Goal: Information Seeking & Learning: Learn about a topic

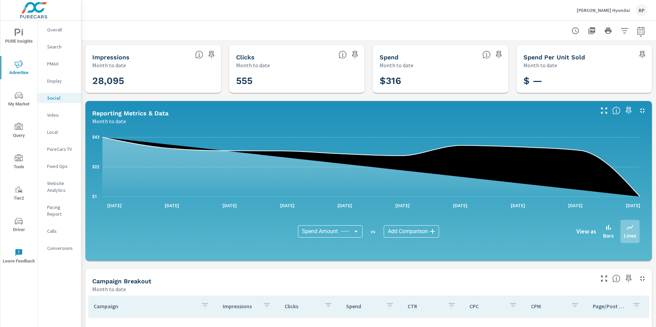
scroll to position [146, 0]
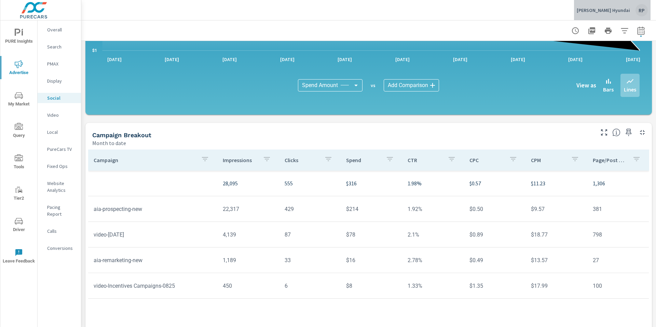
click at [637, 11] on div "RP" at bounding box center [641, 10] width 12 height 12
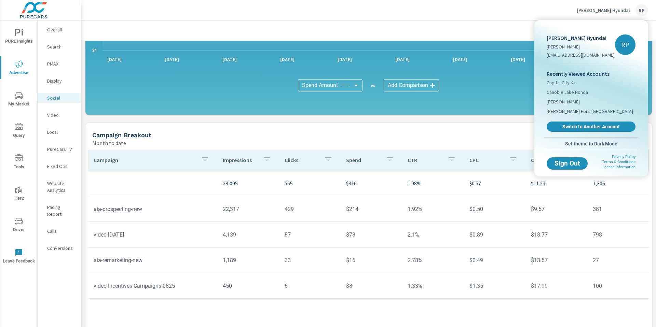
click at [582, 129] on div "Recently Viewed Accounts Capital City Kia Canobie Lake Honda Jack Chevrolet Jon…" at bounding box center [591, 100] width 94 height 73
click at [582, 129] on link "Switch to Another Account" at bounding box center [591, 127] width 92 height 11
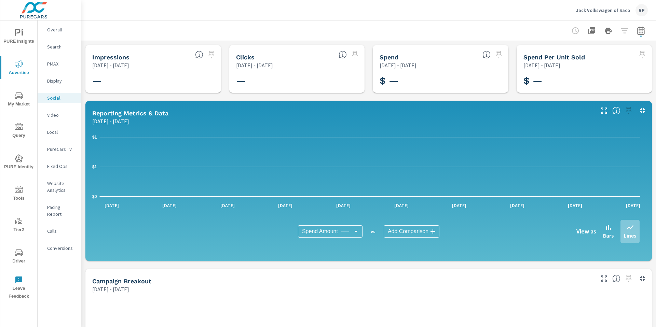
click at [18, 253] on icon "nav menu" at bounding box center [19, 253] width 8 height 8
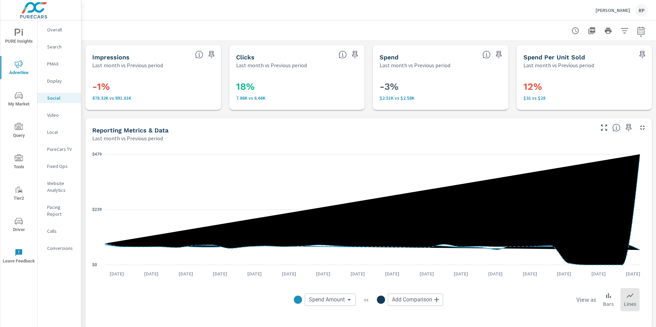
scroll to position [248, 0]
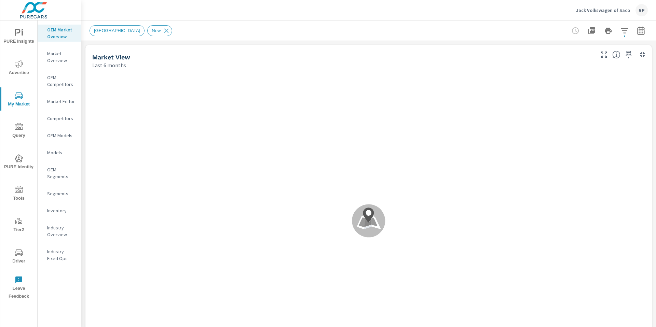
scroll to position [0, 0]
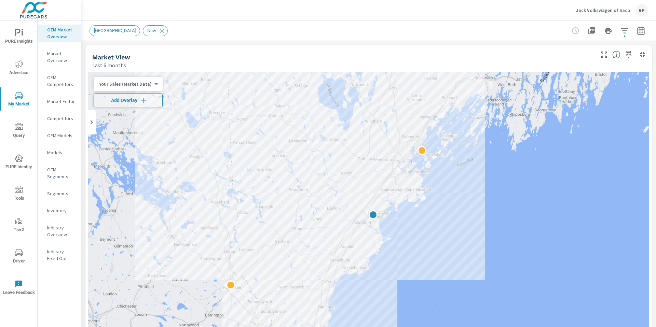
click at [56, 207] on p "Inventory" at bounding box center [61, 210] width 28 height 7
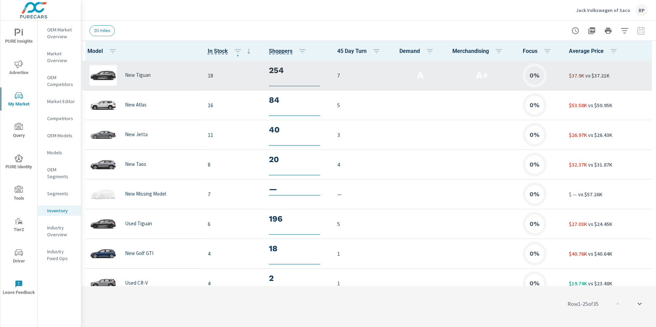
scroll to position [0, 0]
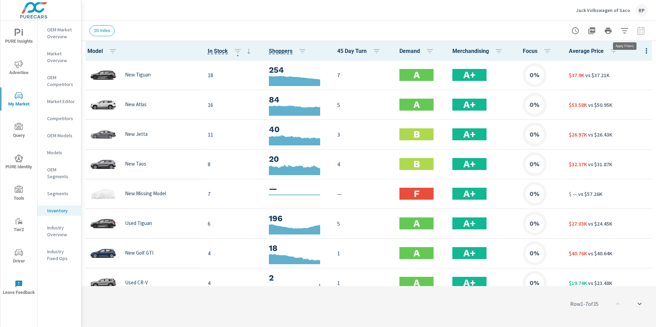
click at [620, 30] on icon "button" at bounding box center [624, 31] width 8 height 8
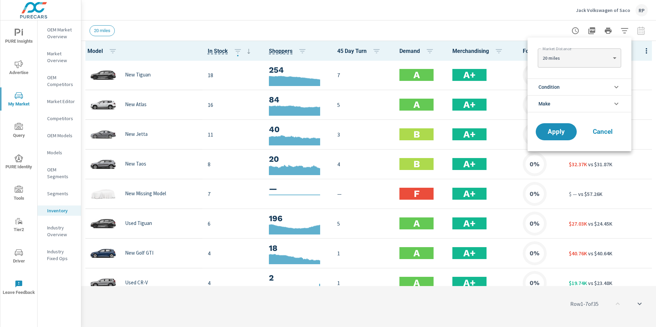
click at [597, 58] on body "PURE Insights Advertise My Market Query PURE Identity Tools Tier2 Driver Leave …" at bounding box center [328, 167] width 656 height 335
click at [589, 73] on li "30 miles" at bounding box center [579, 69] width 83 height 11
type Distance "30"
click at [606, 132] on span "Cancel" at bounding box center [602, 132] width 27 height 6
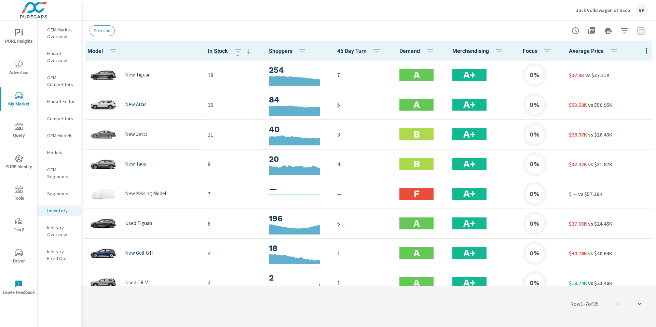
click at [629, 36] on div at bounding box center [607, 31] width 79 height 14
click at [627, 35] on button "button" at bounding box center [625, 31] width 14 height 14
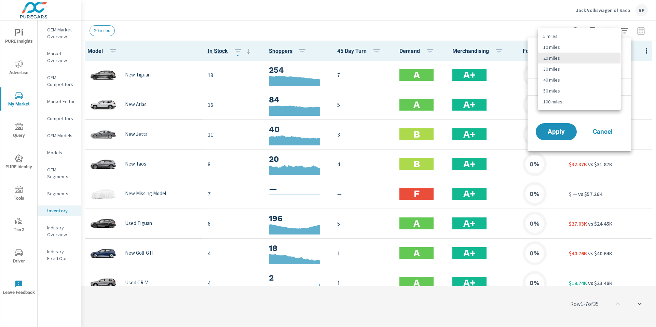
click at [604, 58] on body "PURE Insights Advertise My Market Query PURE Identity Tools Tier2 Driver Leave …" at bounding box center [328, 167] width 656 height 335
click at [595, 66] on li "30 miles" at bounding box center [579, 69] width 83 height 11
type Distance "30"
click at [560, 129] on span "Apply" at bounding box center [556, 132] width 28 height 6
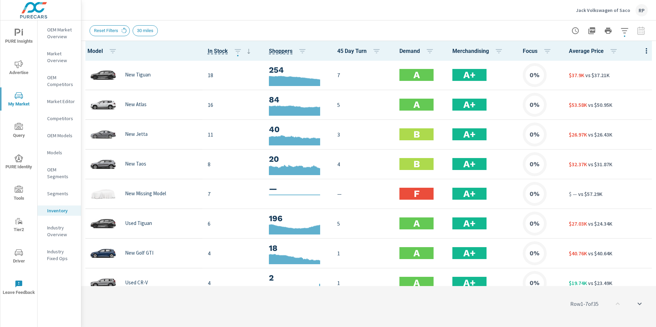
click at [646, 52] on icon "button" at bounding box center [646, 50] width 1 height 5
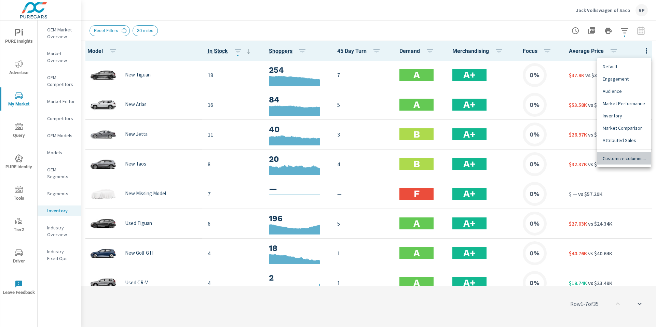
click at [621, 159] on span "Customize columns..." at bounding box center [624, 158] width 43 height 7
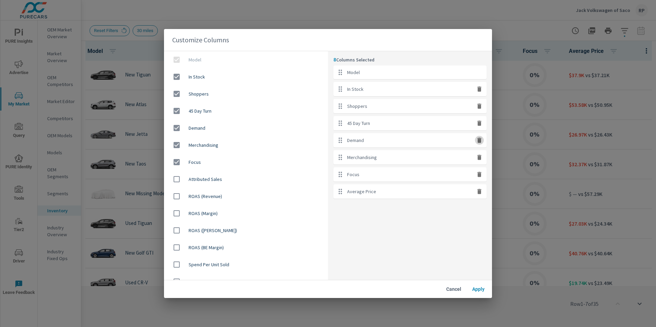
click at [481, 143] on icon "button" at bounding box center [479, 140] width 7 height 7
checkbox input "false"
click at [476, 124] on icon "button" at bounding box center [479, 123] width 7 height 7
checkbox input "false"
click at [476, 292] on span "Apply" at bounding box center [478, 289] width 16 height 6
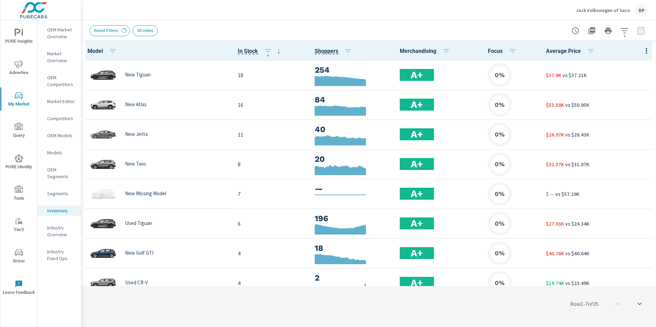
click at [95, 41] on th "Model" at bounding box center [156, 51] width 151 height 20
click at [642, 50] on icon "button" at bounding box center [646, 51] width 8 height 8
click at [610, 154] on div "Customize columns..." at bounding box center [624, 158] width 54 height 12
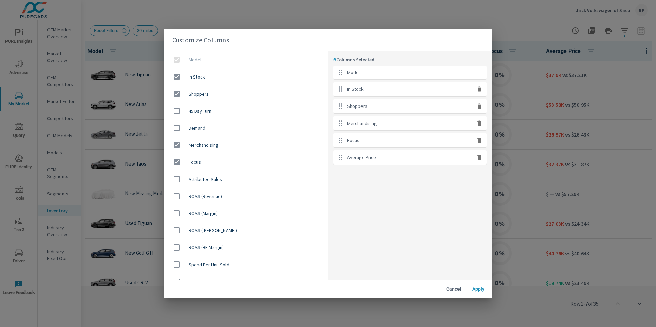
click at [479, 138] on icon "button" at bounding box center [479, 140] width 4 height 5
checkbox input "false"
click at [475, 286] on button "Apply" at bounding box center [478, 289] width 22 height 12
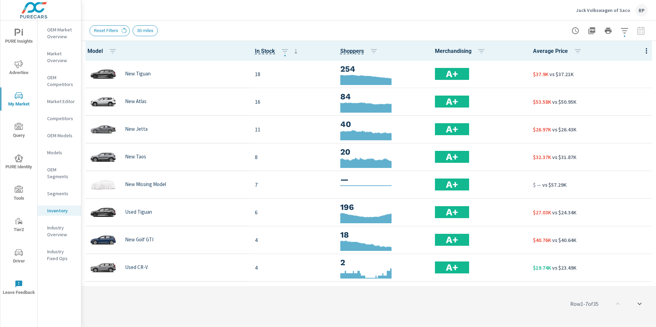
click at [20, 67] on icon "nav menu" at bounding box center [19, 64] width 8 height 8
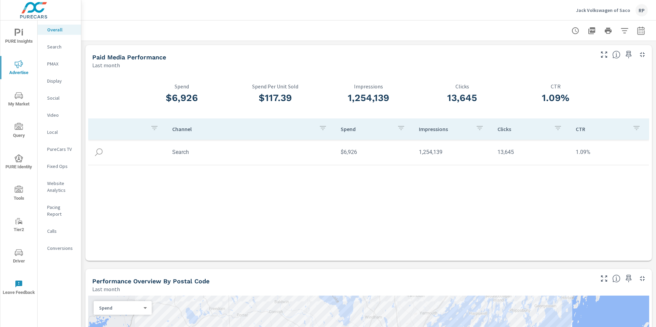
click at [55, 191] on p "Website Analytics" at bounding box center [61, 187] width 28 height 14
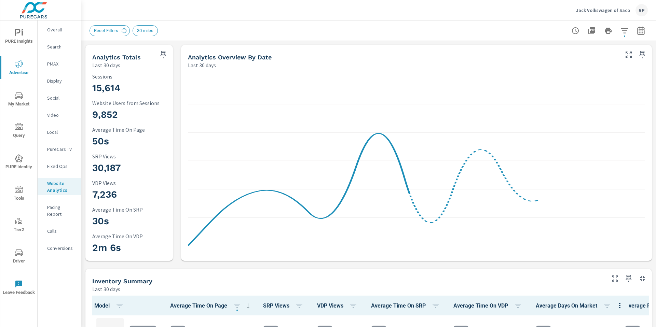
click at [638, 36] on button "button" at bounding box center [641, 31] width 14 height 14
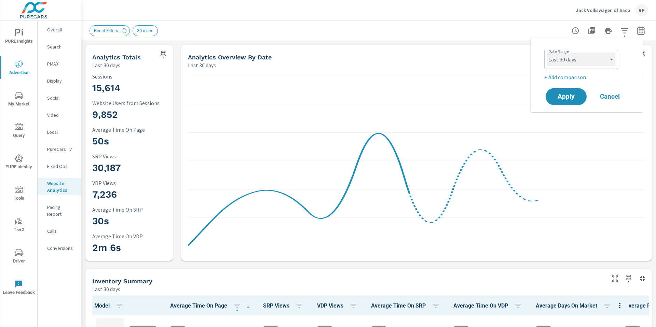
click at [598, 59] on select "Custom Yesterday Last week Last 7 days Last 14 days Last 30 days Last 45 days L…" at bounding box center [581, 60] width 68 height 14
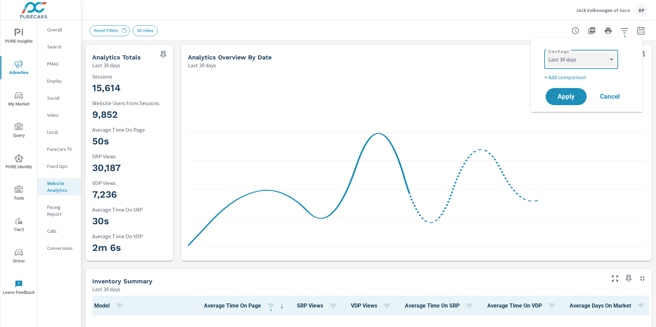
scroll to position [0, 0]
click at [547, 53] on select "Custom Yesterday Last week Last 7 days Last 14 days Last 30 days Last 45 days L…" at bounding box center [581, 60] width 68 height 14
select select "Last month"
click at [571, 80] on p "+ Add comparison" at bounding box center [587, 77] width 87 height 8
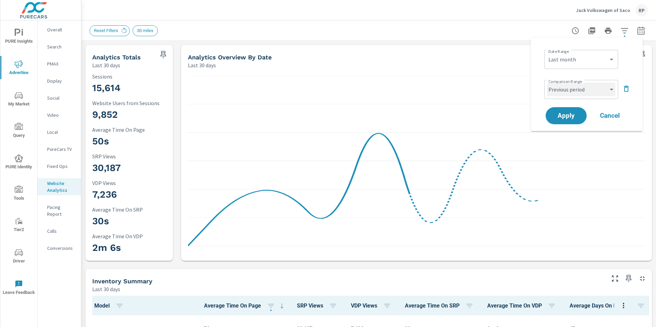
click at [570, 96] on select "Custom Previous period Previous month Previous year" at bounding box center [581, 90] width 68 height 14
click at [547, 83] on select "Custom Previous period Previous month Previous year" at bounding box center [581, 90] width 68 height 14
select select "Previous month"
click at [567, 116] on span "Apply" at bounding box center [566, 116] width 28 height 6
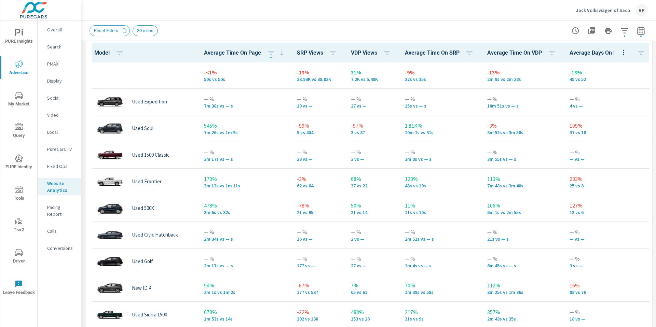
scroll to position [324, 0]
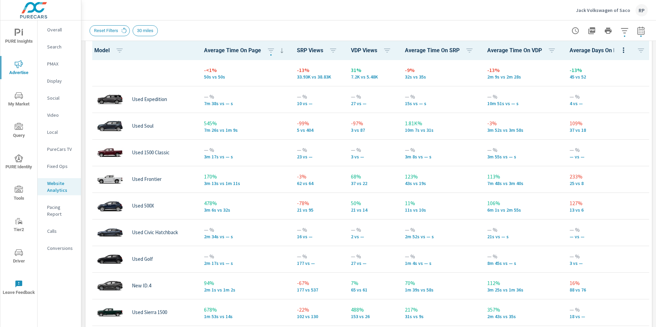
drag, startPoint x: 656, startPoint y: 81, endPoint x: 656, endPoint y: 170, distance: 89.2
click at [656, 170] on div "Analytics Drilldown Jack Volkswagen of Saco Report date range: Aug 01, 2025 - A…" at bounding box center [368, 173] width 575 height 307
drag, startPoint x: 384, startPoint y: 42, endPoint x: 387, endPoint y: 45, distance: 4.3
click at [384, 43] on th "VDP Views" at bounding box center [372, 50] width 54 height 20
click at [387, 47] on icon "button" at bounding box center [387, 50] width 8 height 8
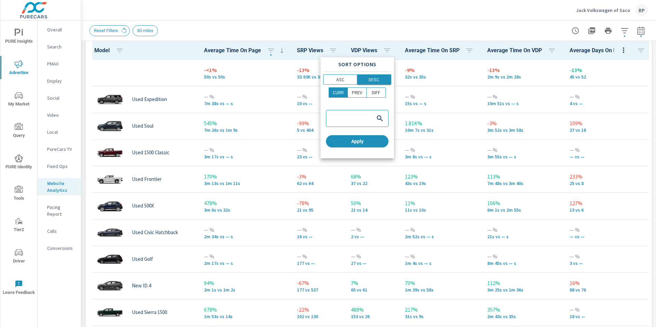
click at [372, 83] on button "DESC" at bounding box center [374, 79] width 34 height 10
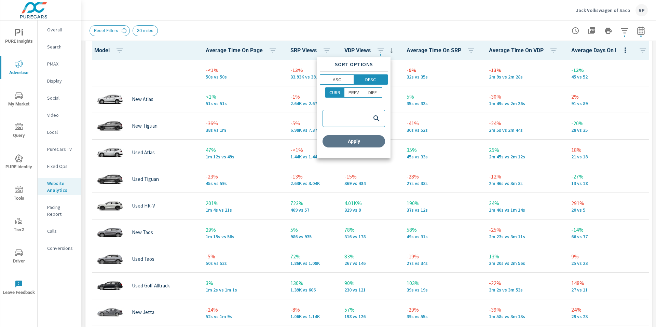
click at [353, 144] on span "Apply" at bounding box center [353, 141] width 57 height 6
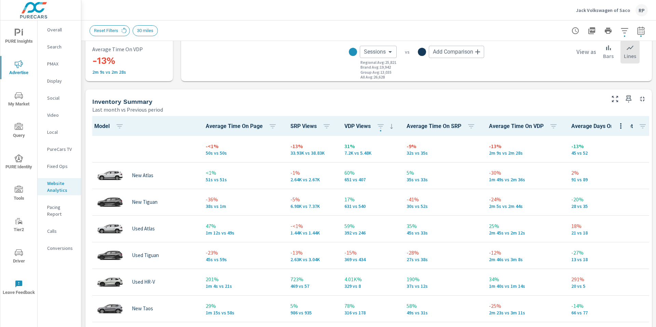
scroll to position [230, 0]
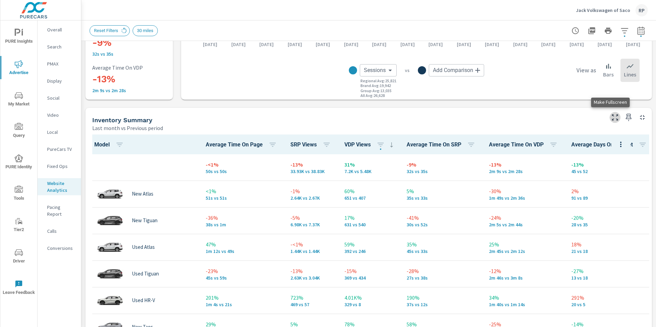
drag, startPoint x: 607, startPoint y: 116, endPoint x: 15, endPoint y: 123, distance: 591.4
click at [611, 116] on icon "button" at bounding box center [615, 117] width 8 height 8
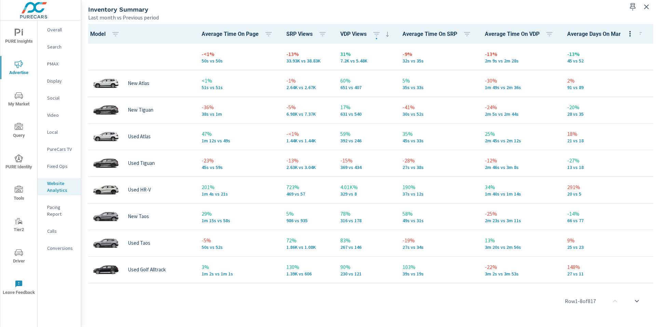
click at [52, 30] on p "Overall" at bounding box center [61, 29] width 28 height 7
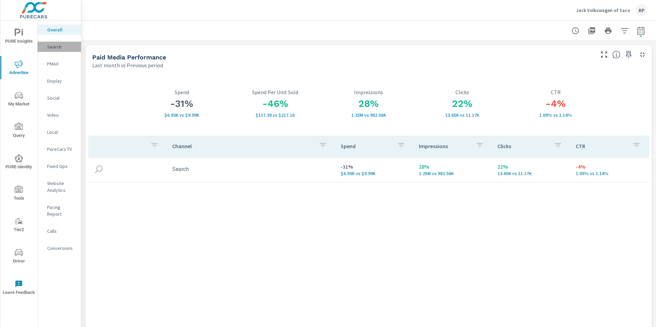
click at [58, 49] on p "Search" at bounding box center [61, 46] width 28 height 7
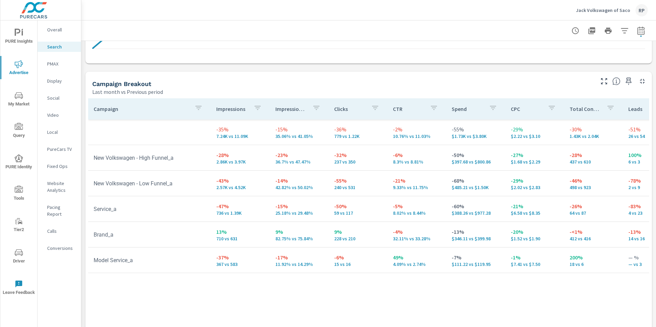
scroll to position [664, 0]
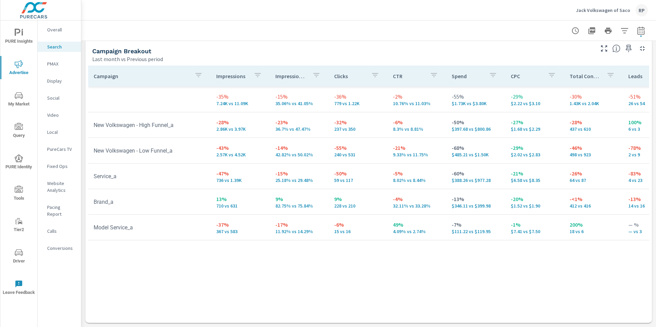
click at [56, 66] on p "PMAX" at bounding box center [61, 63] width 28 height 7
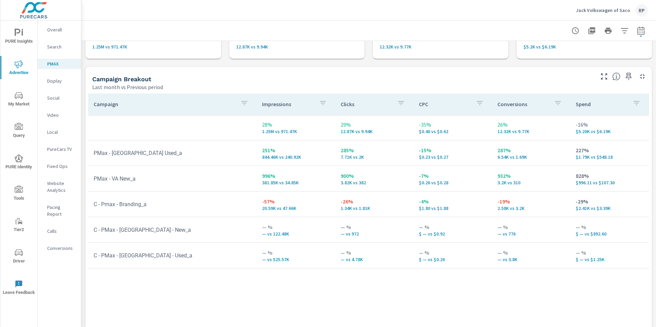
scroll to position [59, 0]
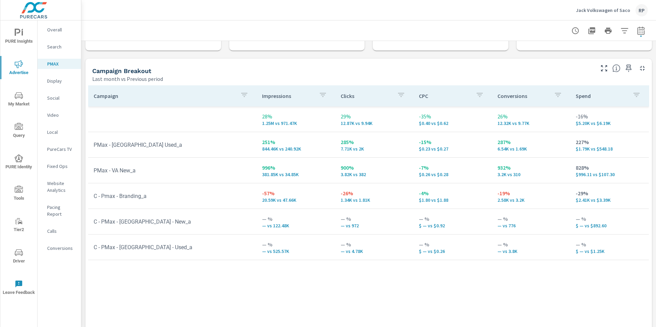
click at [55, 29] on p "Overall" at bounding box center [61, 29] width 28 height 7
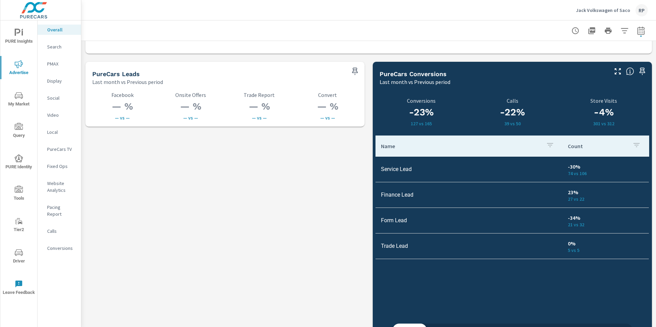
scroll to position [957, 0]
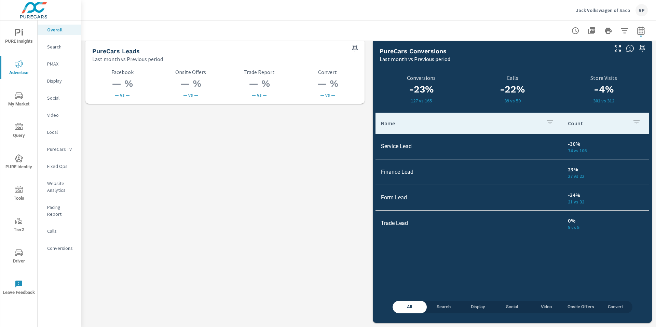
click at [500, 310] on span "Social" at bounding box center [512, 307] width 26 height 8
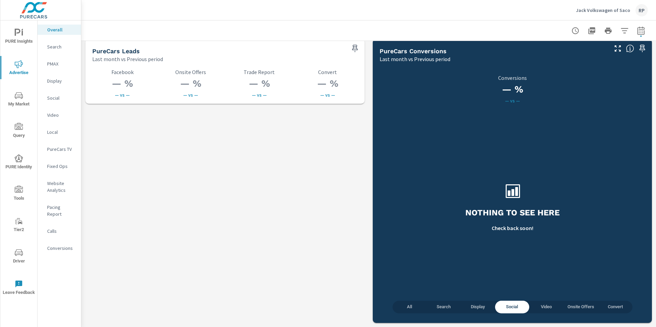
click at [408, 309] on span "All" at bounding box center [410, 307] width 26 height 8
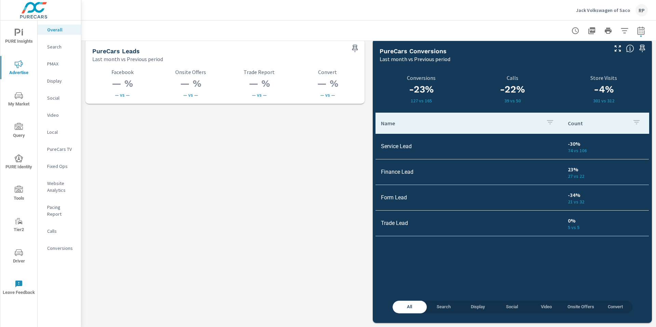
click at [14, 38] on span "PURE Insights" at bounding box center [18, 37] width 33 height 17
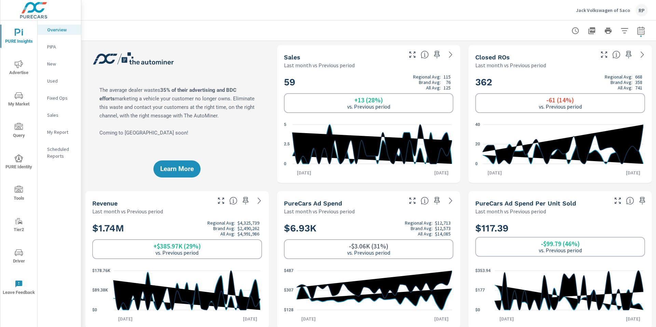
scroll to position [0, 0]
click at [25, 66] on span "Advertise" at bounding box center [18, 68] width 33 height 17
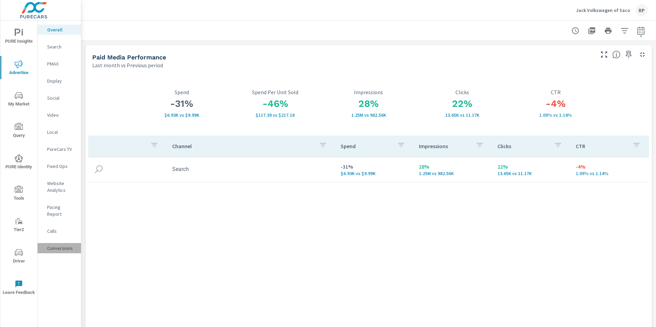
click at [62, 245] on p "Conversions" at bounding box center [61, 248] width 28 height 7
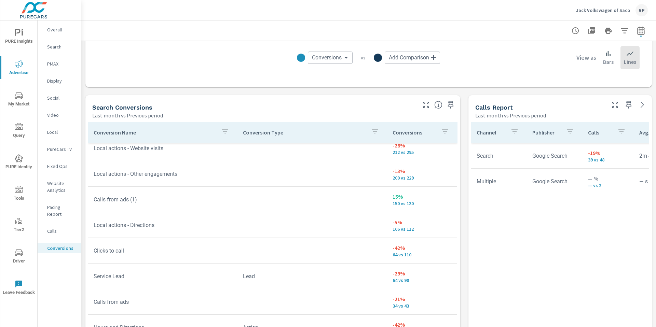
scroll to position [136, 0]
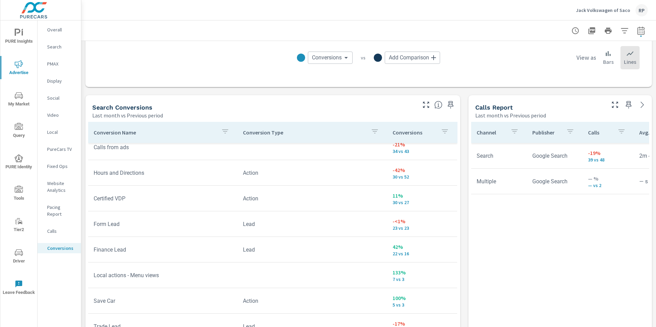
scroll to position [295, 0]
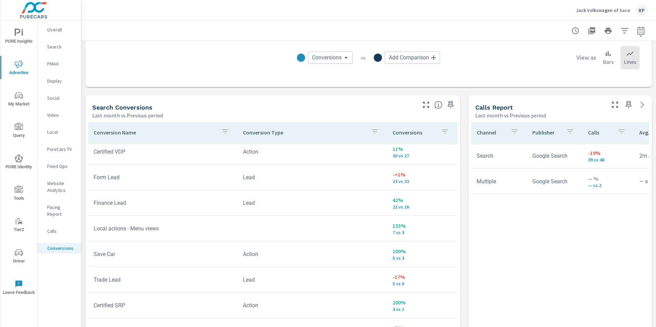
scroll to position [340, 0]
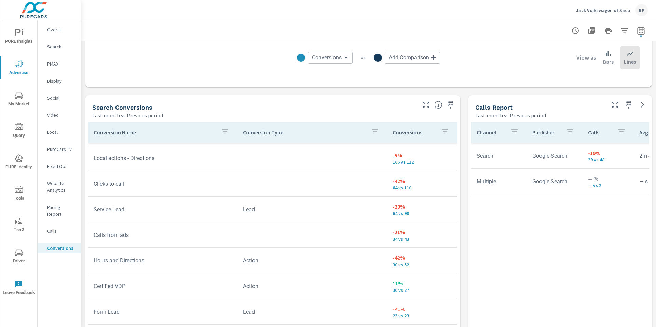
scroll to position [54, 0]
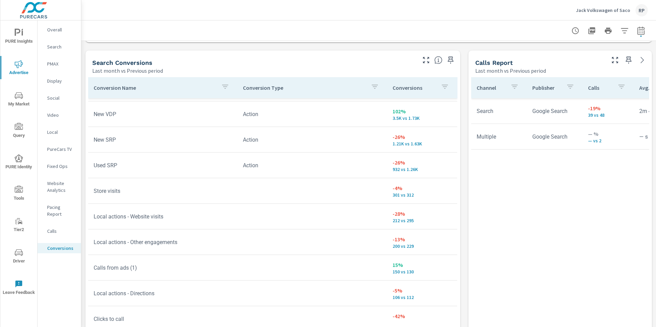
scroll to position [24, 0]
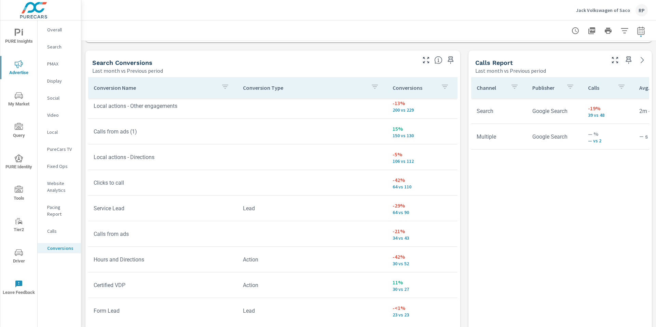
scroll to position [161, 0]
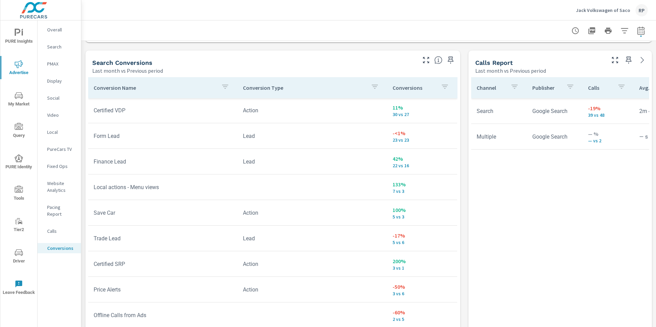
scroll to position [334, 0]
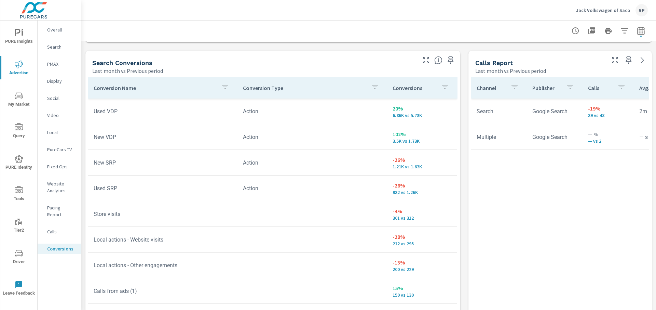
scroll to position [360, 0]
